Goal: Communication & Community: Ask a question

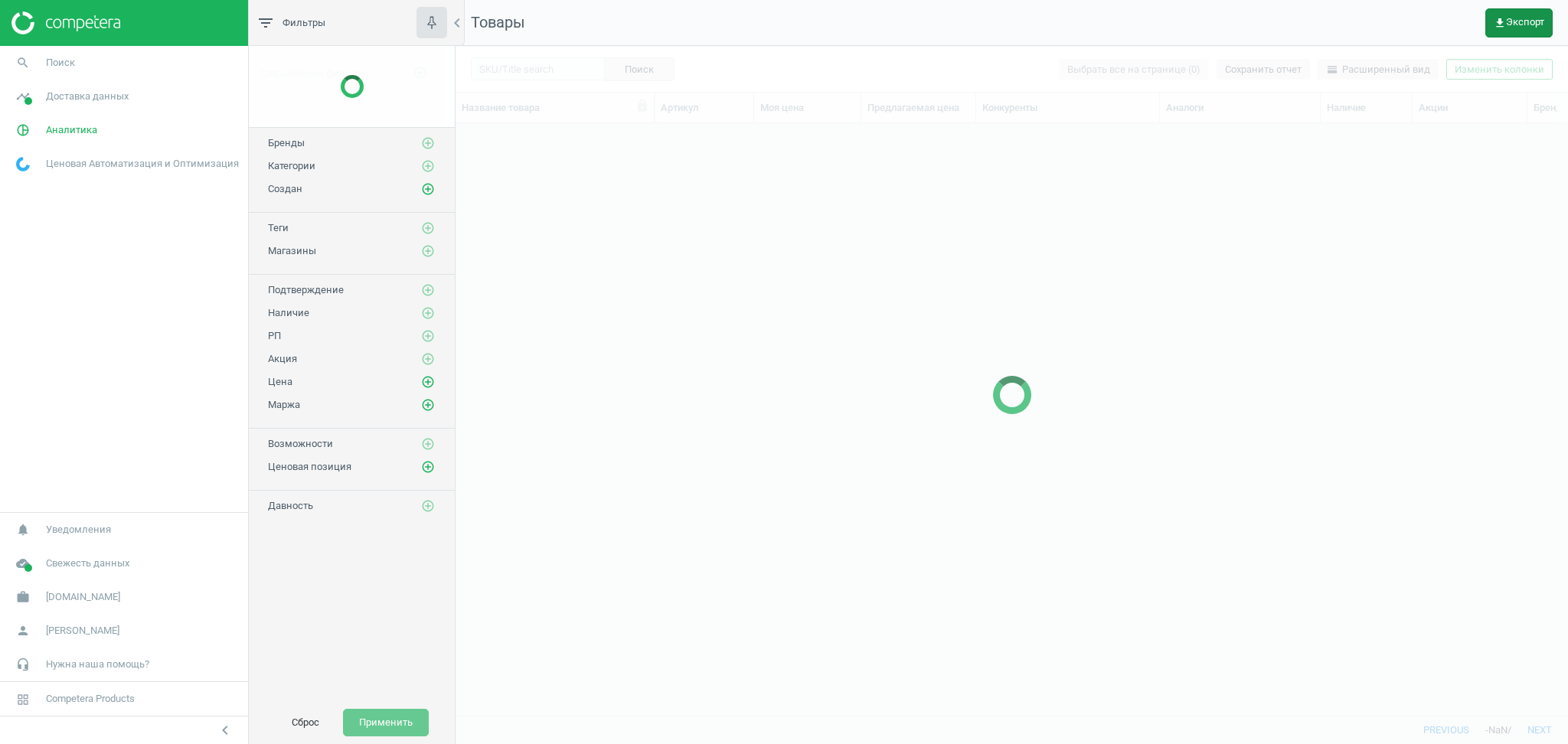
scroll to position [561, 1097]
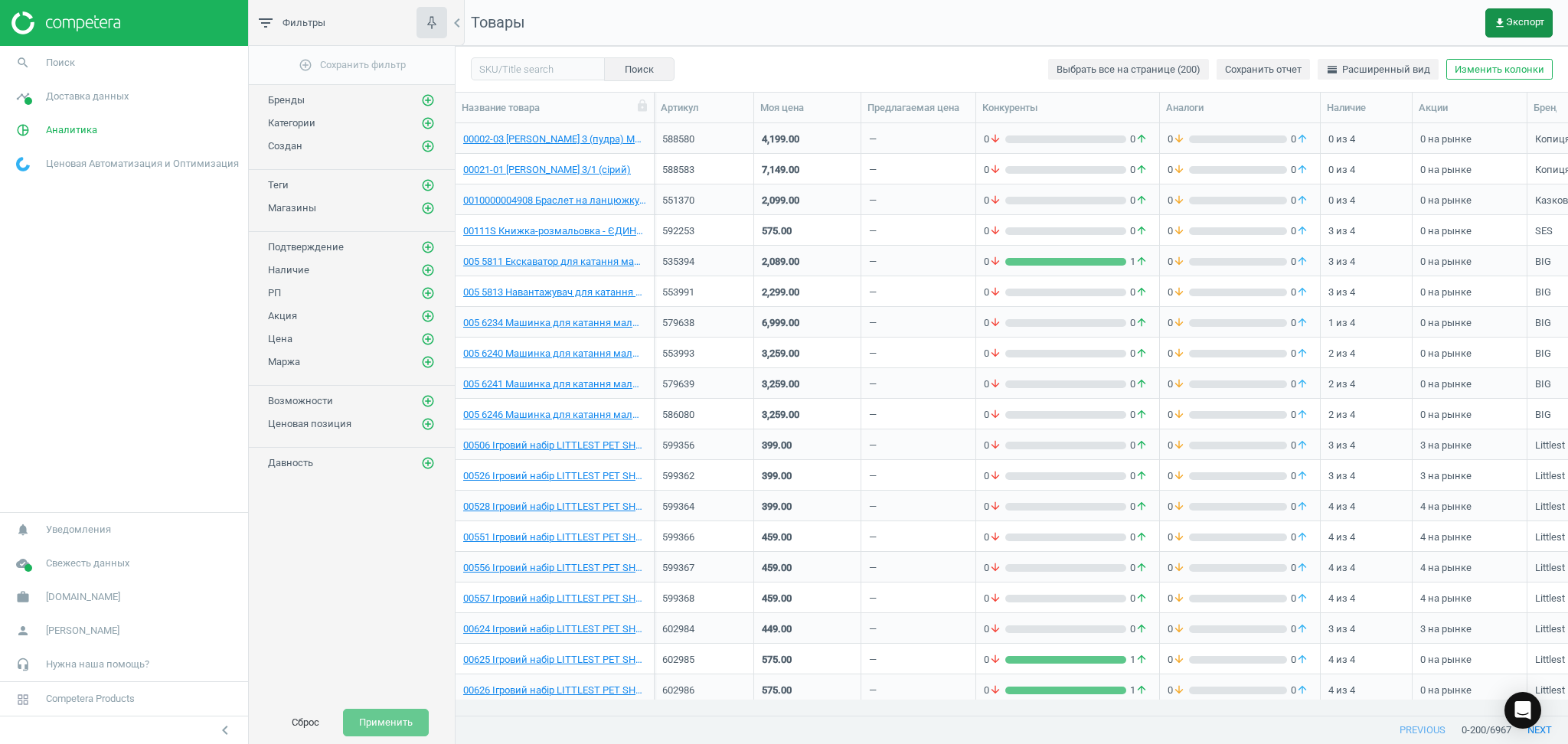
click at [1535, 20] on span "get_app Экспорт" at bounding box center [1519, 22] width 51 height 13
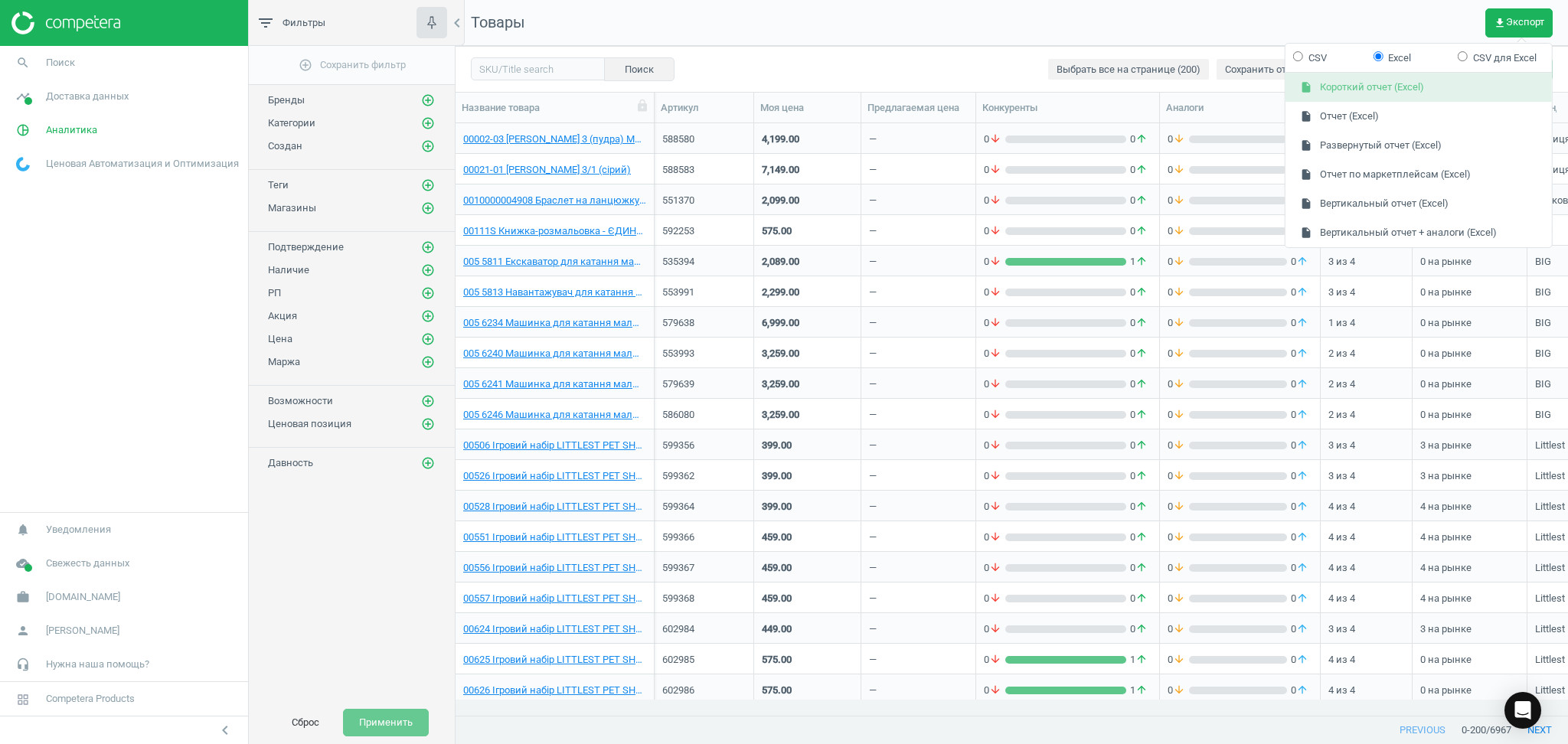
click at [1368, 83] on button "insert_drive_file Короткий отчет (Excel)" at bounding box center [1418, 88] width 266 height 29
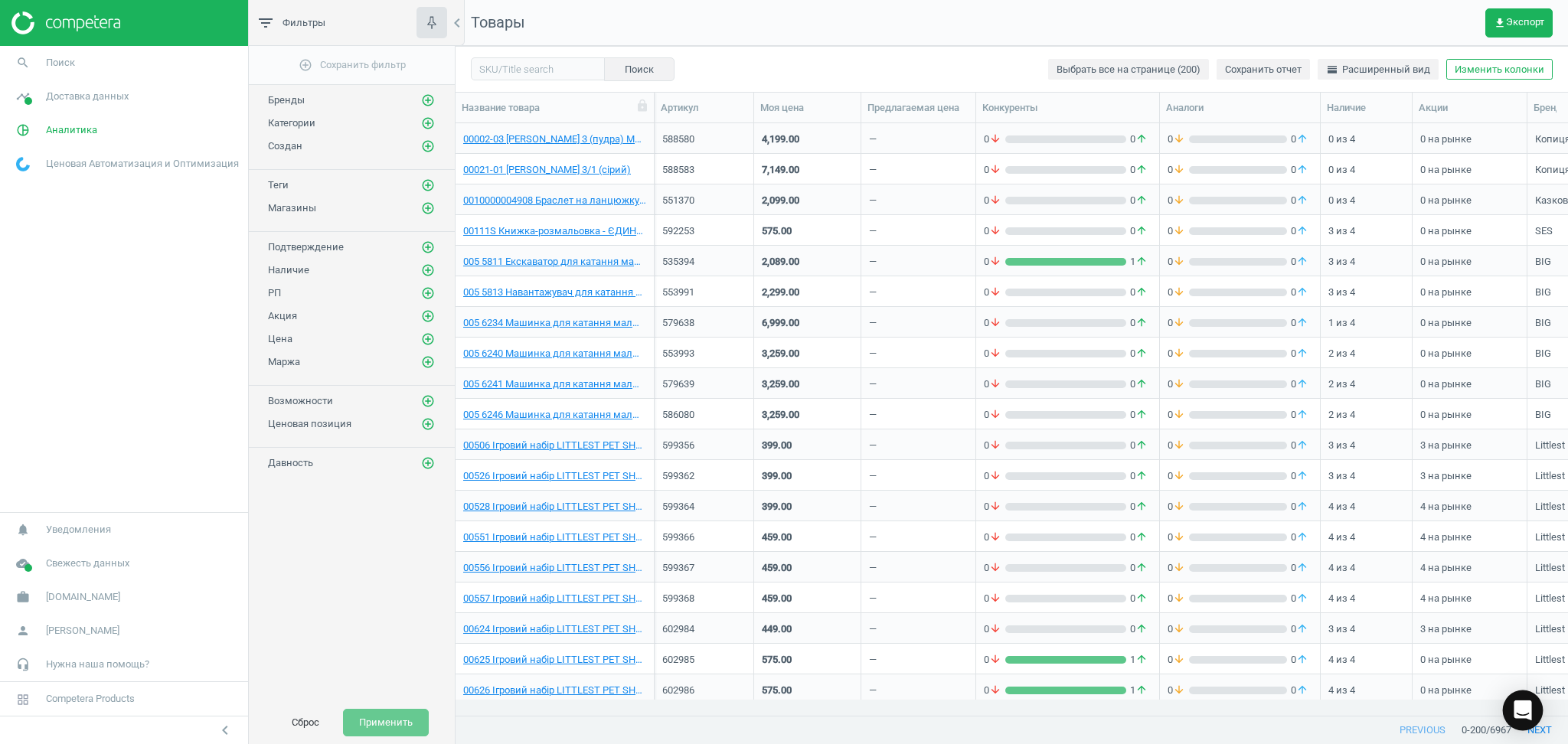
click at [1517, 706] on icon "Open Intercom Messenger" at bounding box center [1522, 710] width 18 height 20
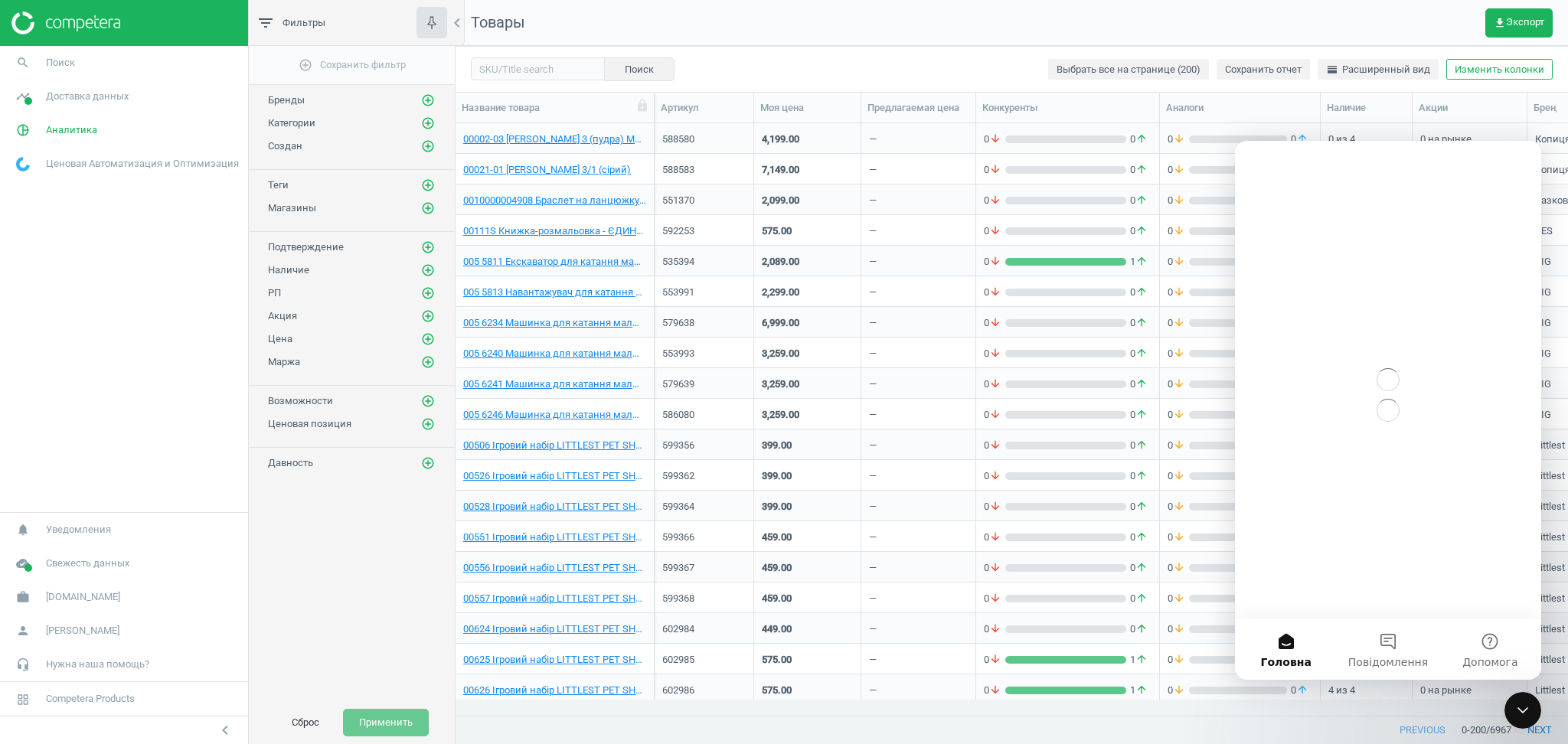
scroll to position [0, 0]
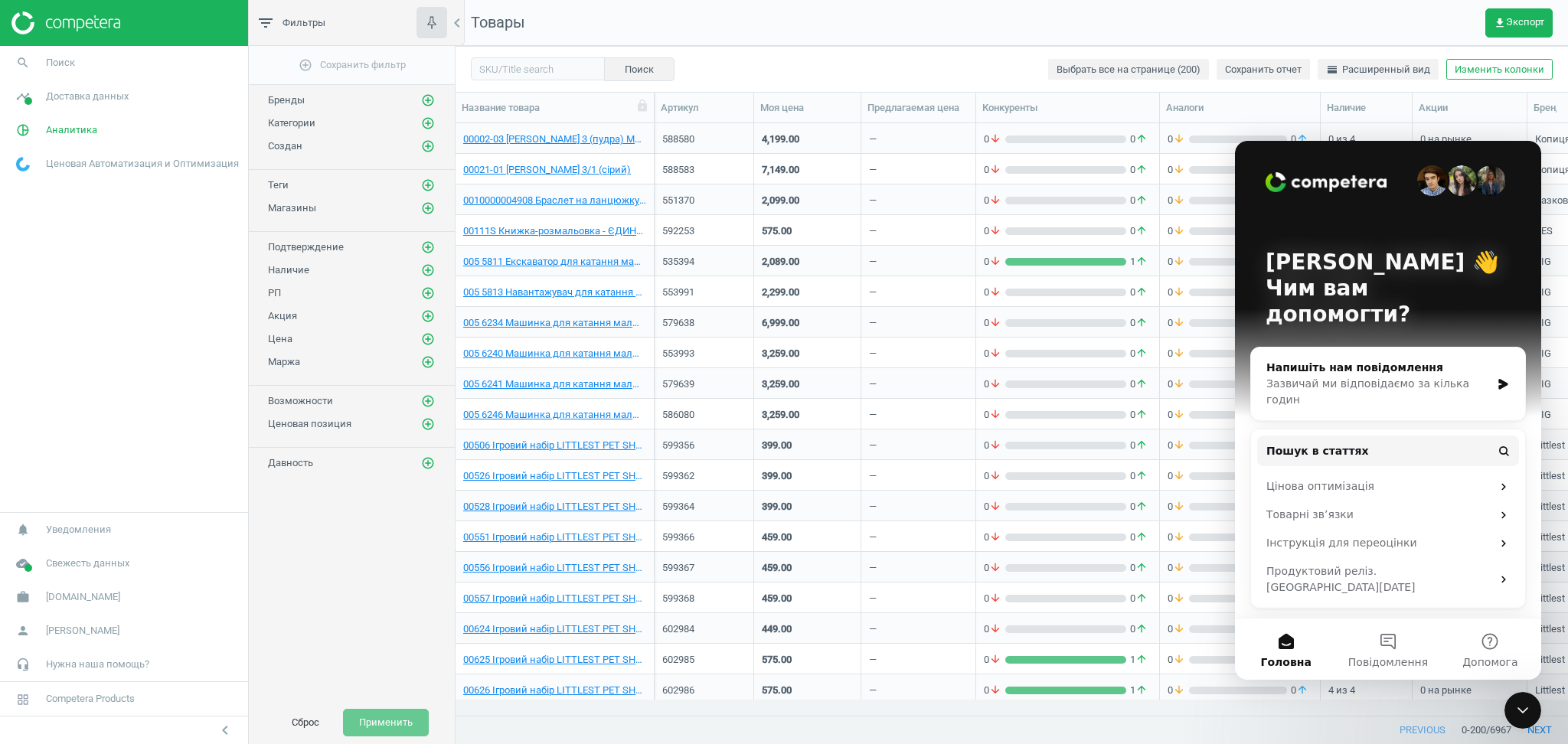
click at [1365, 360] on div "Напишіть нам повідомлення" at bounding box center [1378, 368] width 224 height 16
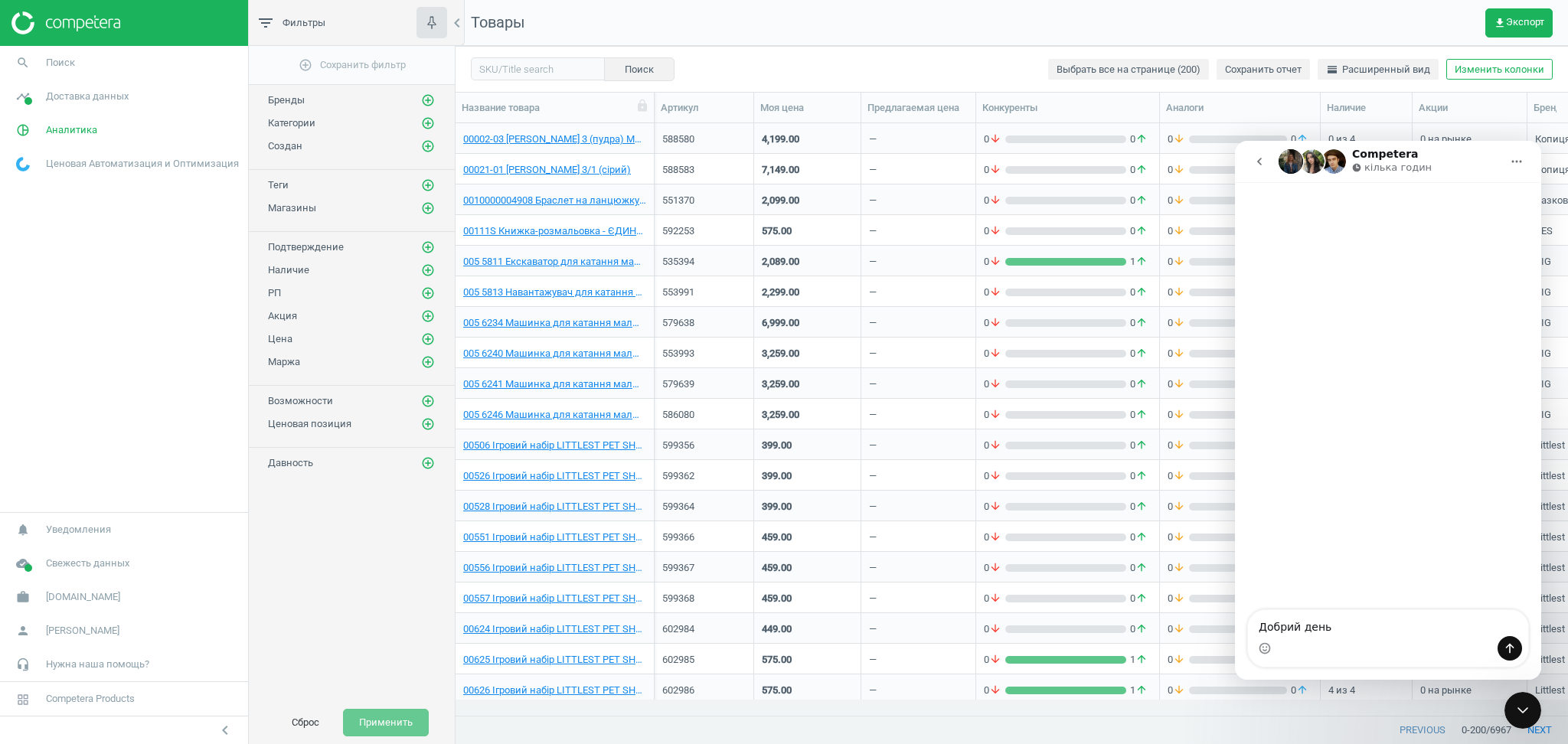
type textarea "Добрий день."
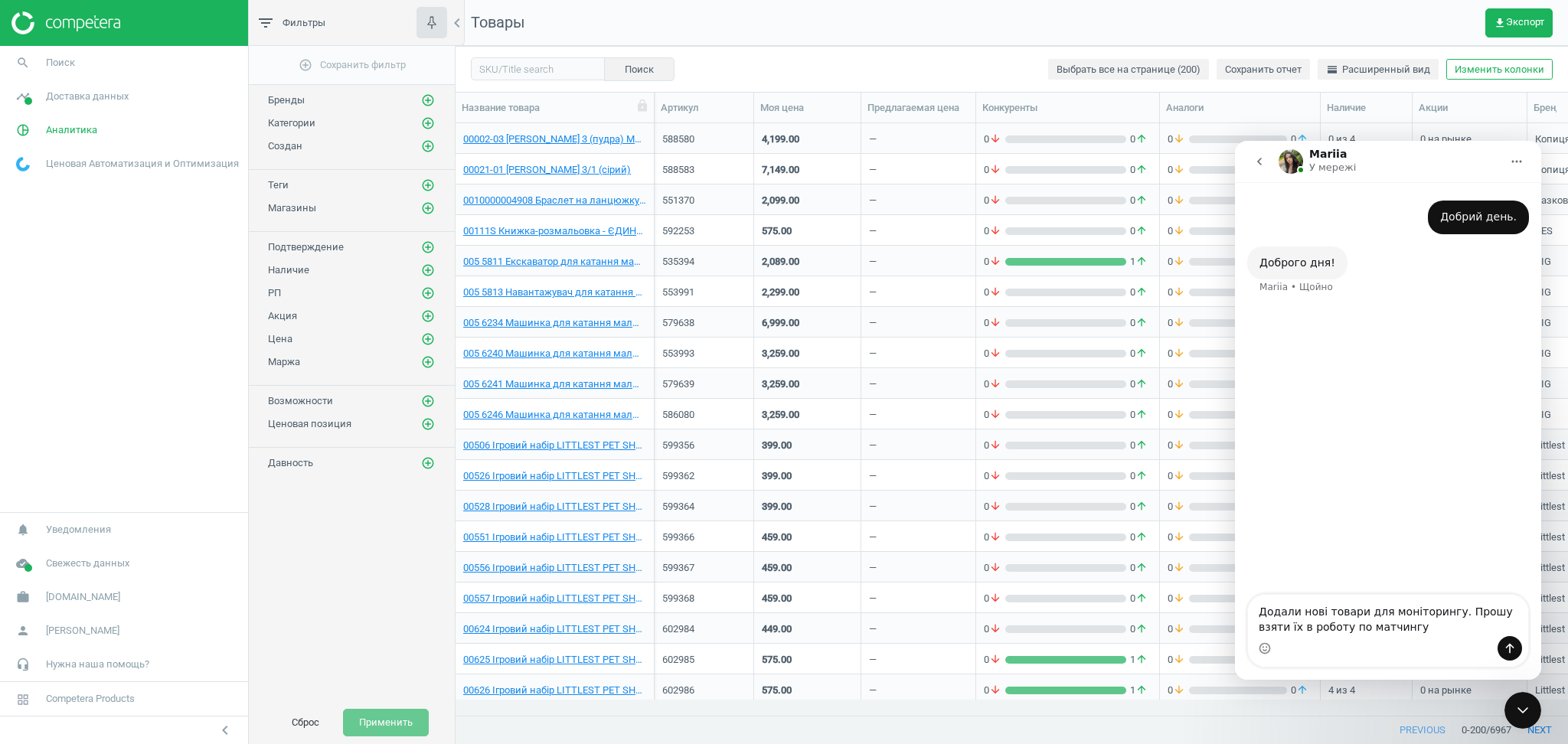
type textarea "Додали нові товари для моніторингу. Прошу взяти їх в роботу по матчингу"
click at [1508, 646] on icon "Надіслати повідомлення…" at bounding box center [1509, 648] width 13 height 13
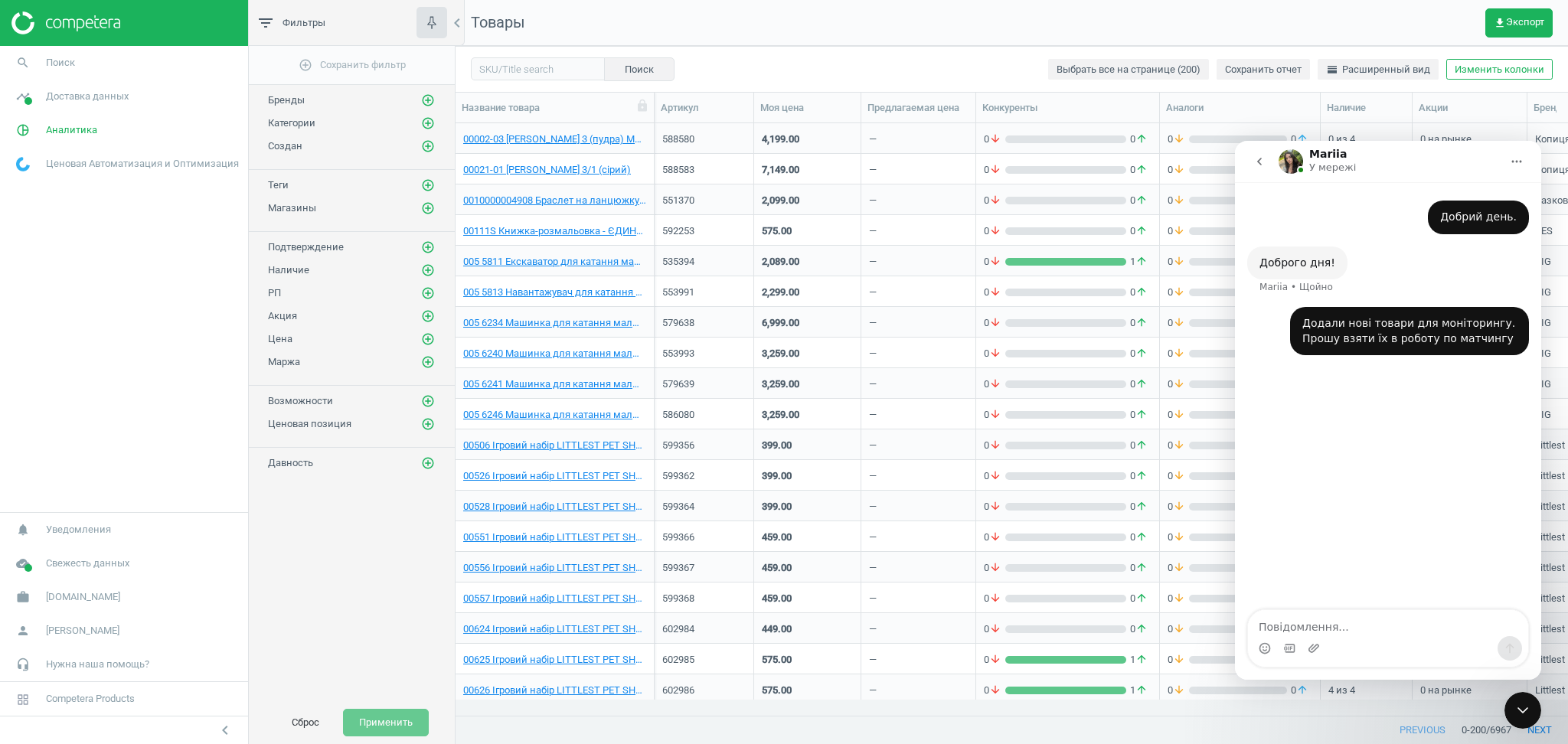
click at [1526, 708] on icon "Закрити програму для спілкування Intercom" at bounding box center [1522, 710] width 19 height 19
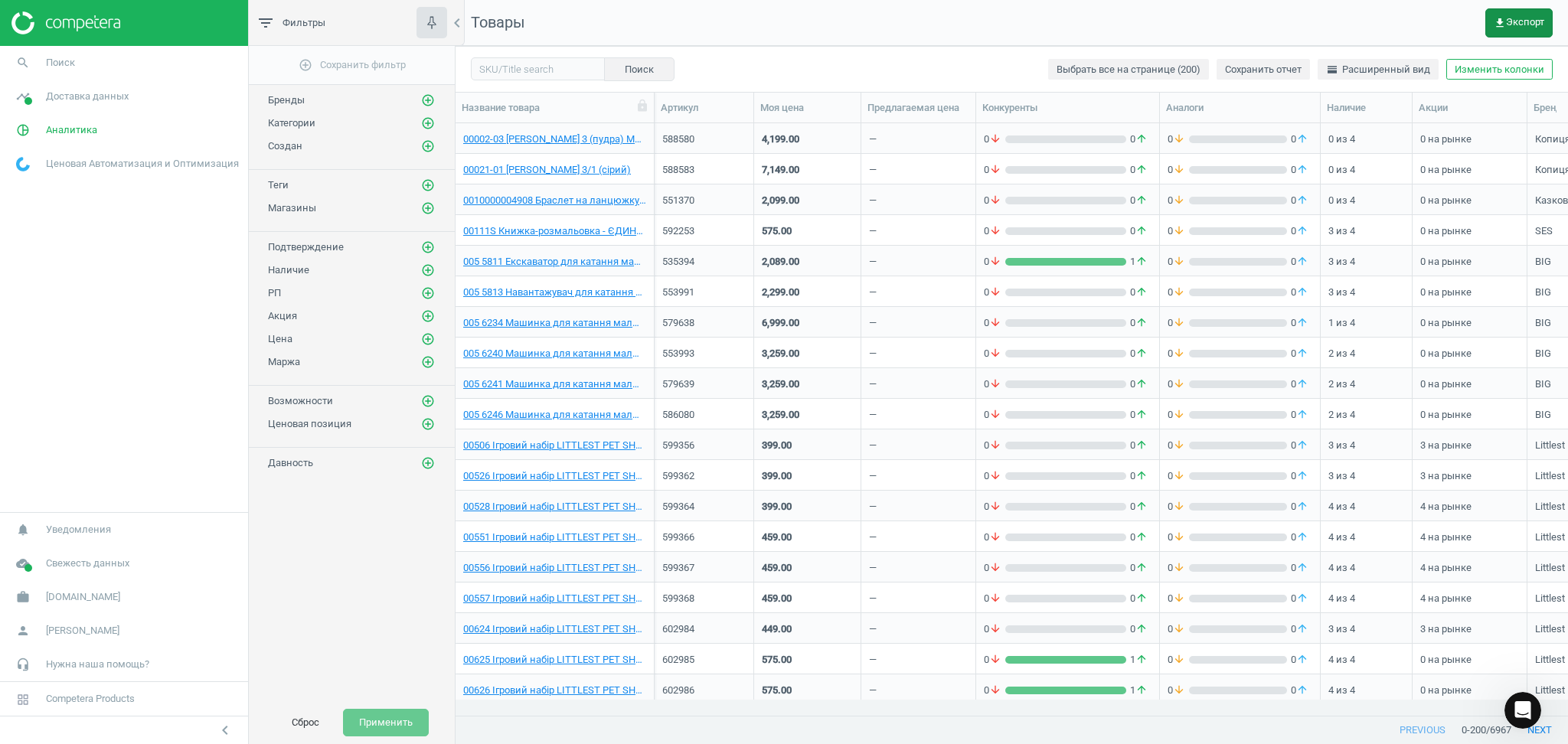
click at [1533, 9] on button "get_app Экспорт" at bounding box center [1518, 23] width 67 height 29
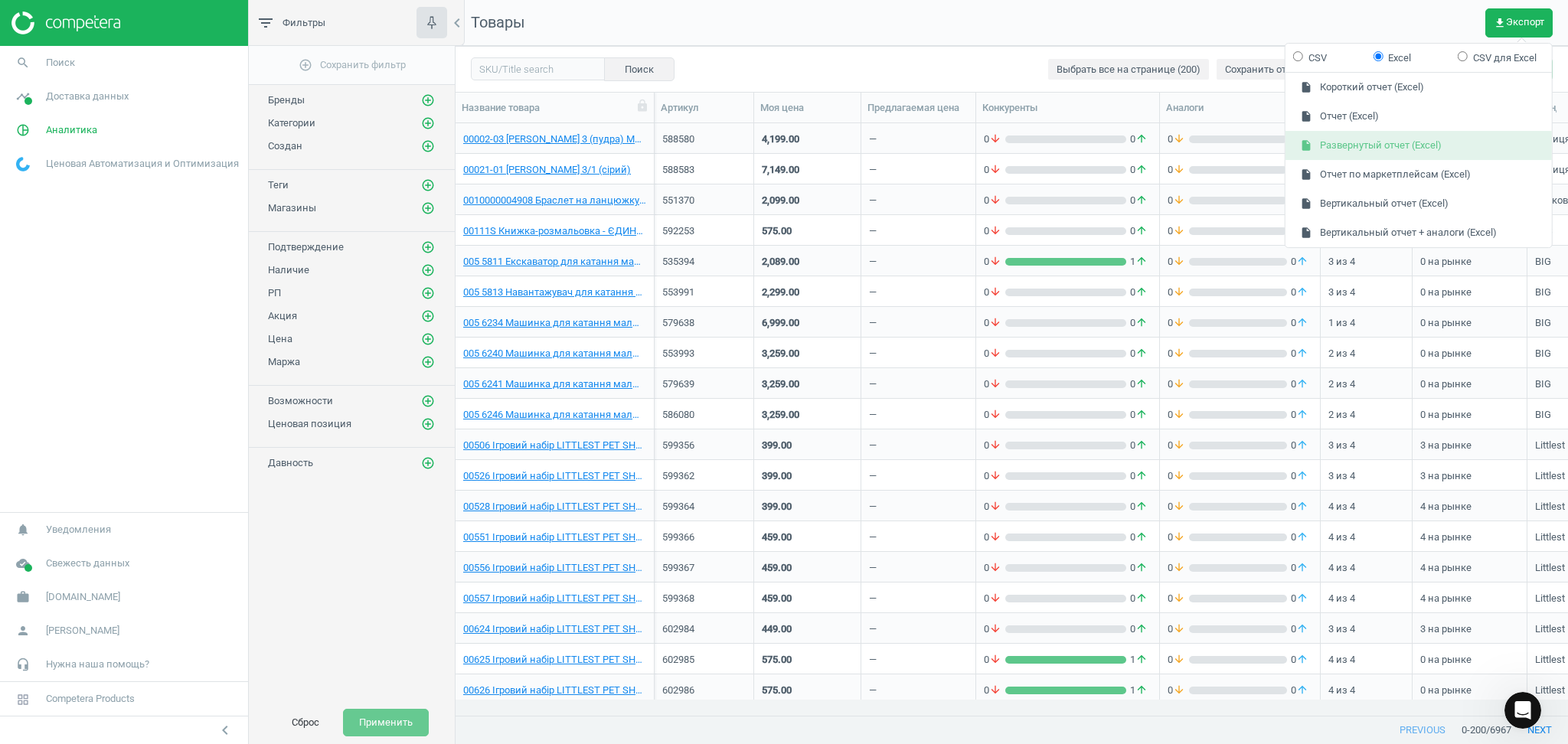
click at [1350, 146] on button "insert_drive_file Развернутый отчет (Excel)" at bounding box center [1418, 146] width 266 height 29
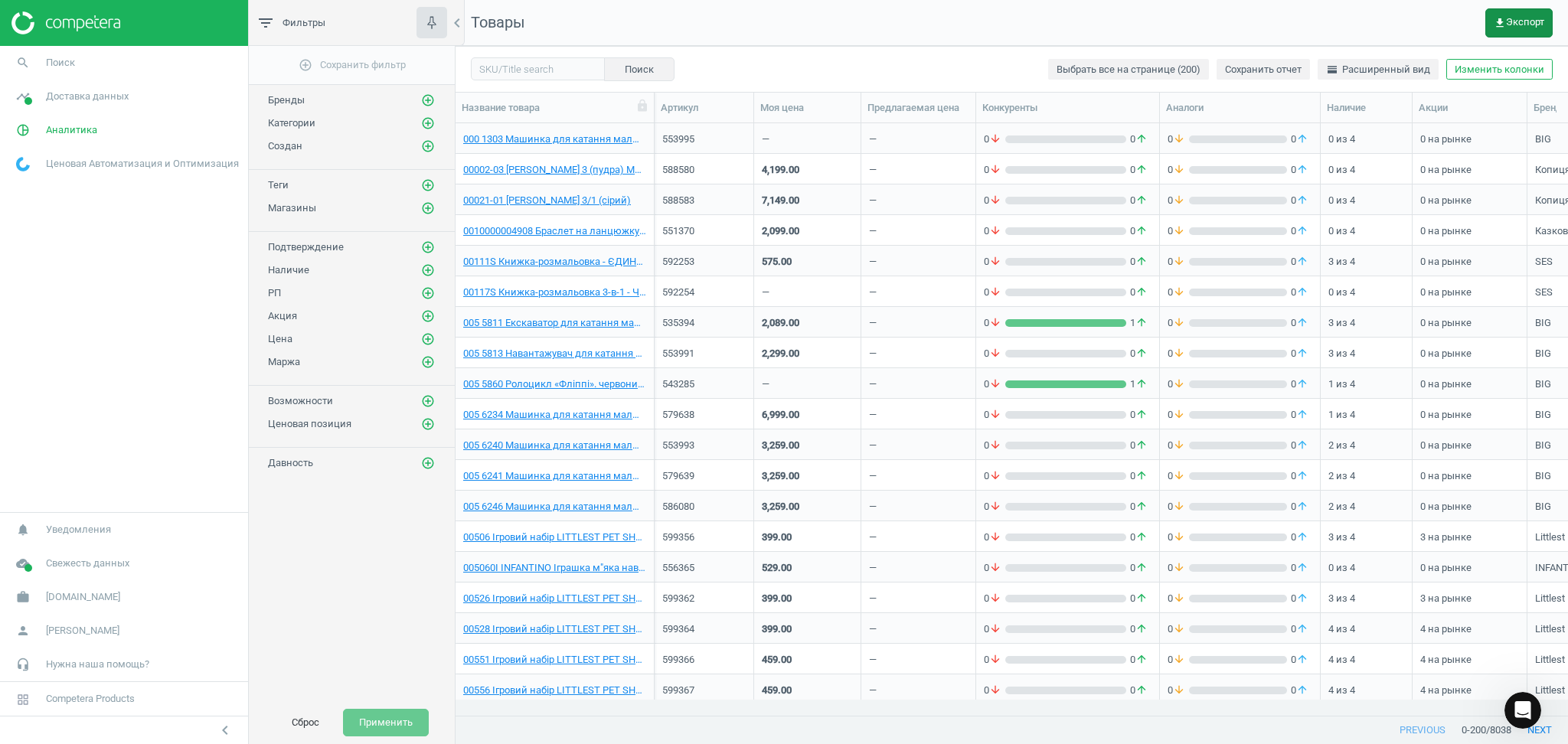
click at [1504, 20] on icon "get_app" at bounding box center [1500, 22] width 13 height 13
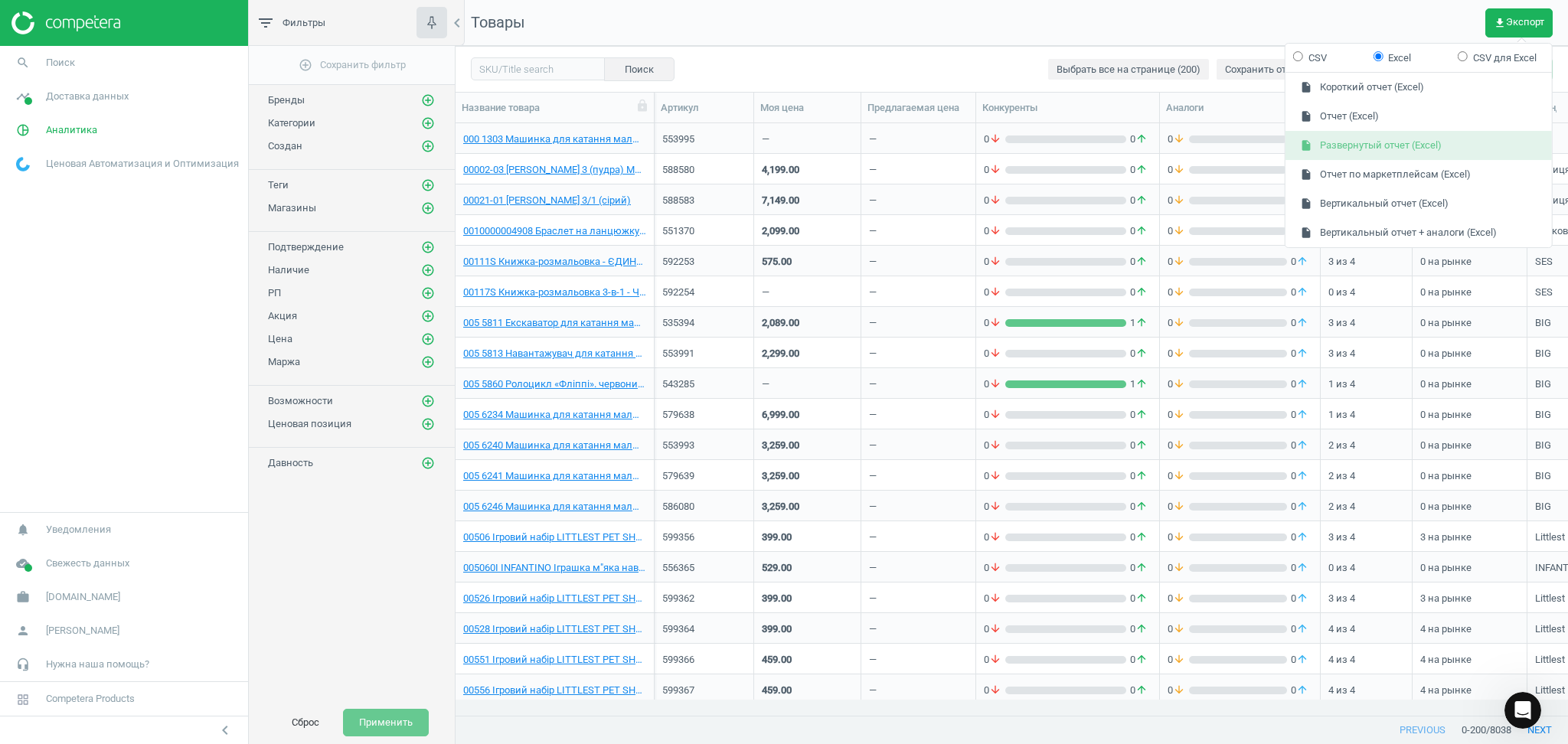
click at [1364, 146] on button "insert_drive_file Развернутый отчет (Excel)" at bounding box center [1418, 146] width 266 height 29
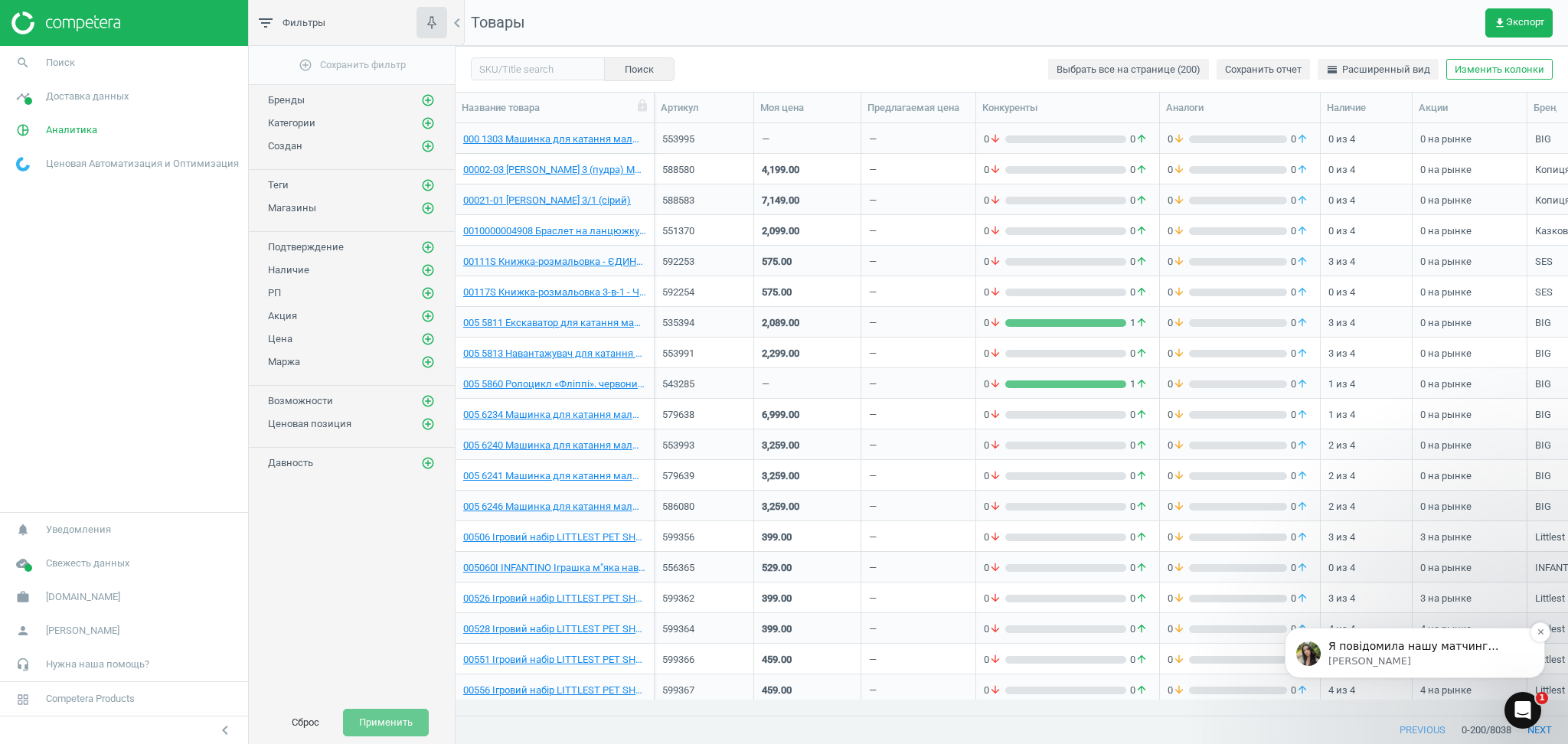
click at [1404, 650] on p "Я повідомила нашу матчинг команду про додавання товарів. Товари будуть зматчені…" at bounding box center [1427, 647] width 198 height 16
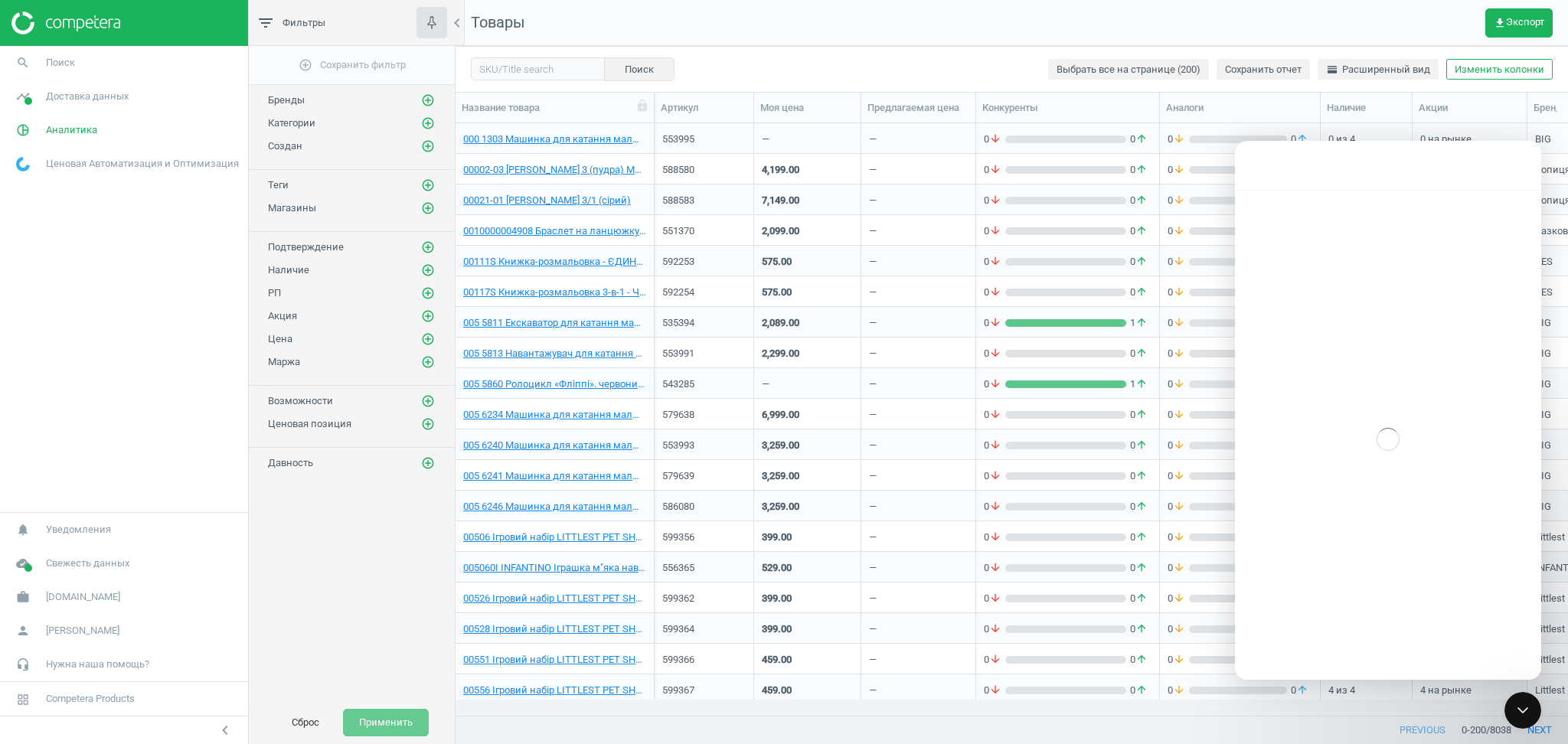
scroll to position [2, 0]
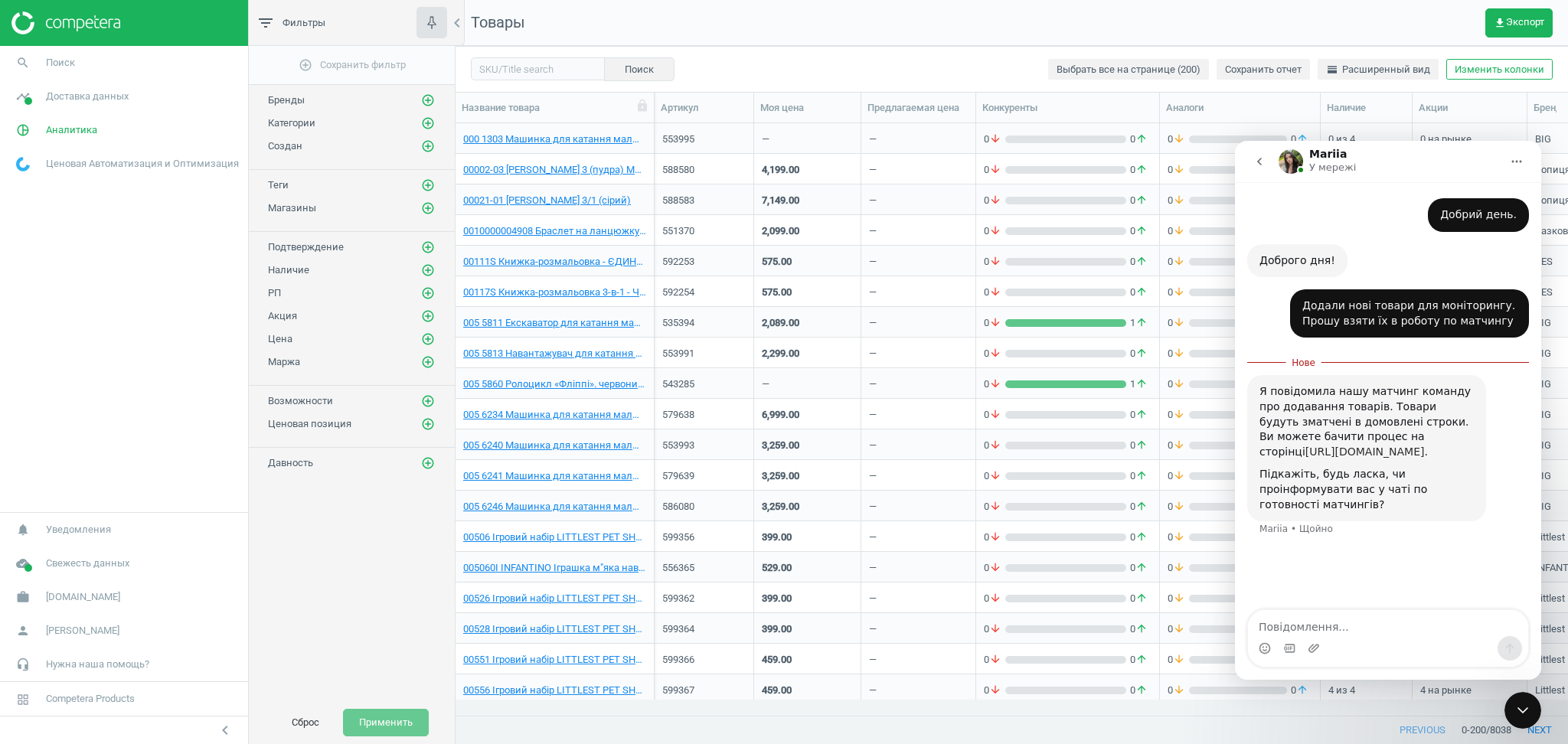
click at [1388, 446] on link "https://bi-ua-dashboard.competera.net/a/campaign/507/domains" at bounding box center [1366, 452] width 119 height 13
click at [1302, 615] on textarea "Повідомлення..." at bounding box center [1388, 623] width 280 height 26
type textarea "Так, Буду дуже вдячна"
click at [1512, 646] on icon "Надіслати повідомлення…" at bounding box center [1510, 648] width 9 height 10
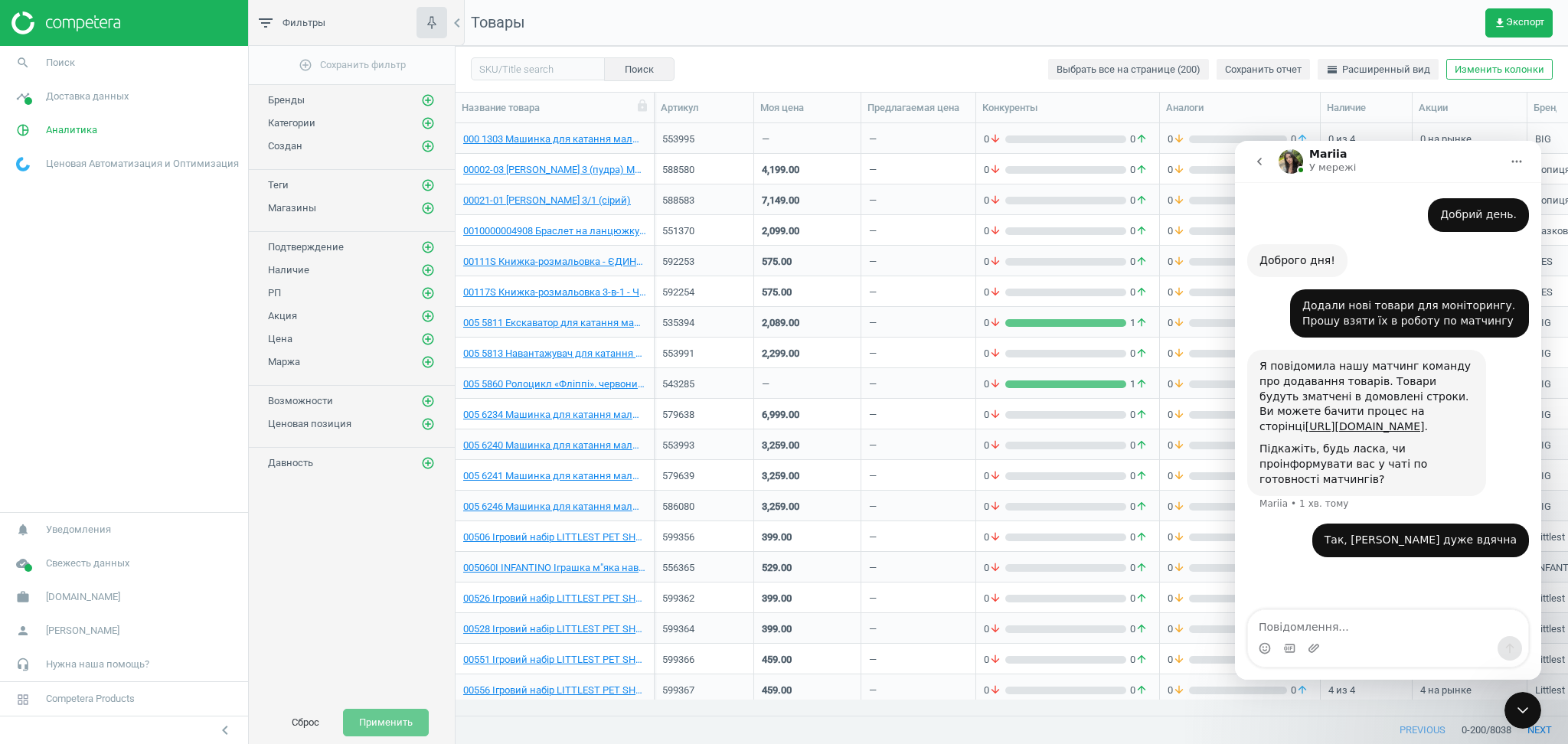
click at [1527, 708] on icon "Закрити програму для спілкування Intercom" at bounding box center [1522, 710] width 11 height 6
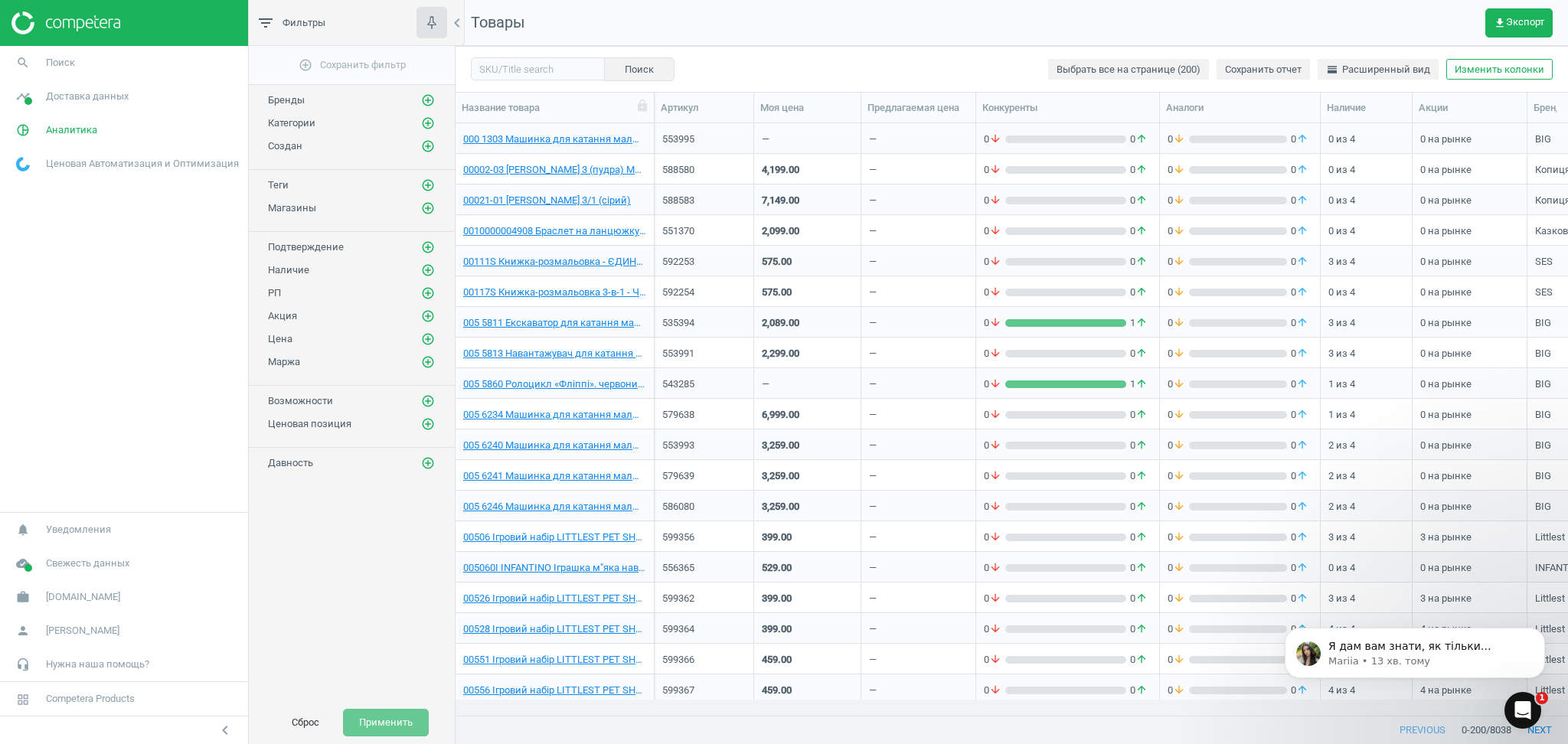
scroll to position [57, 0]
click at [1517, 708] on icon "Відкрити програму для спілкування Intercom" at bounding box center [1523, 711] width 25 height 25
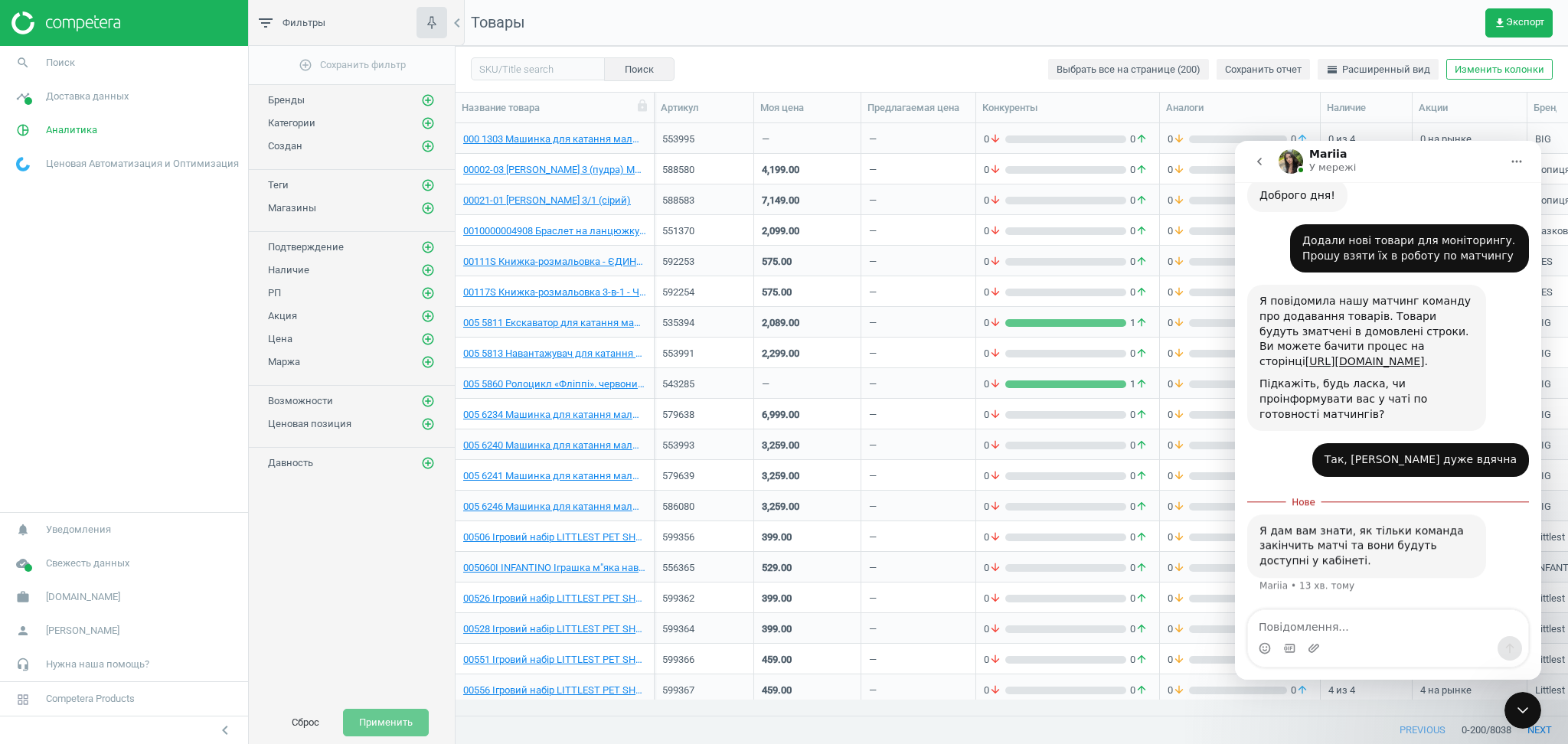
scroll to position [66, 0]
click at [1519, 708] on icon "Закрити програму для спілкування Intercom" at bounding box center [1522, 710] width 19 height 19
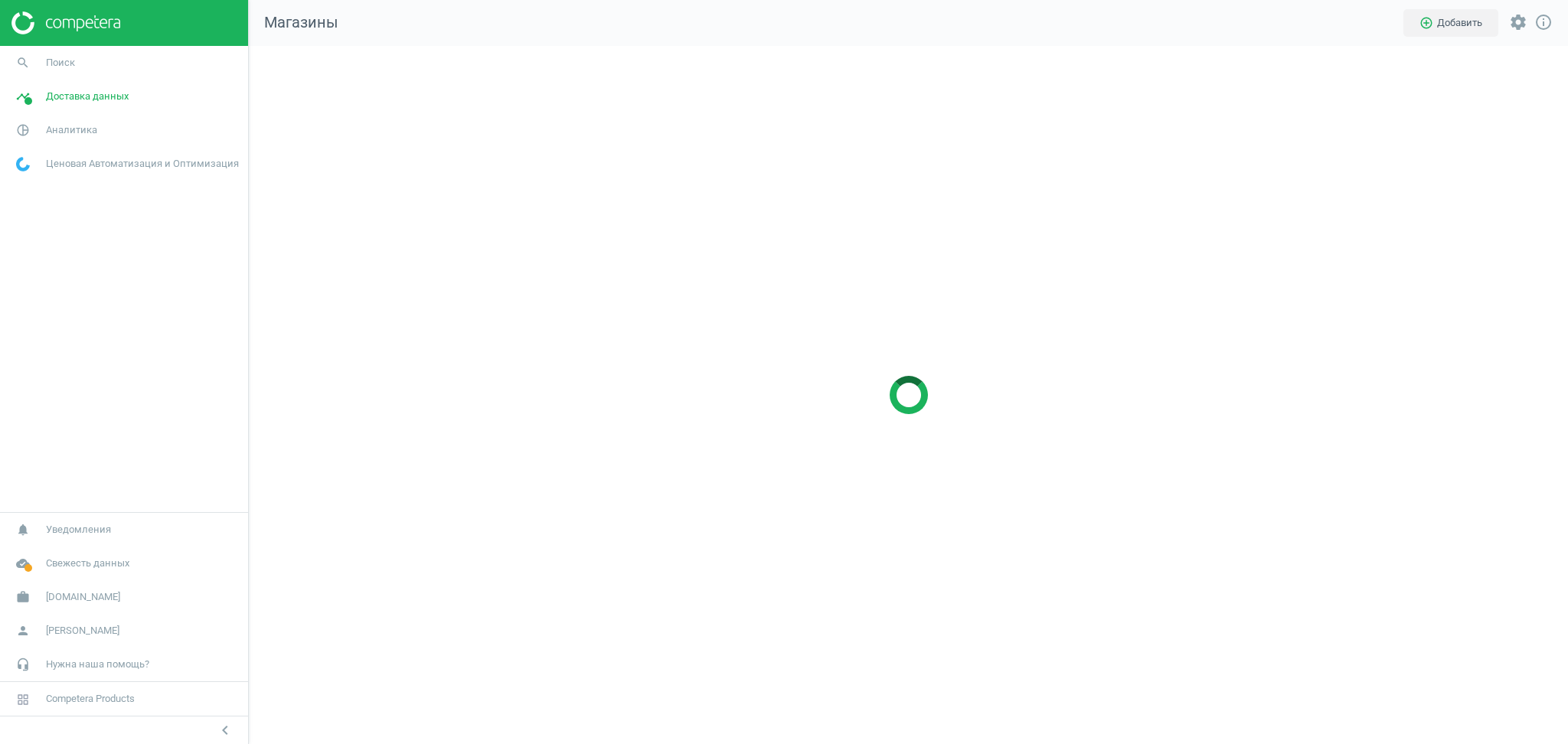
scroll to position [729, 1351]
